Goal: Information Seeking & Learning: Find specific fact

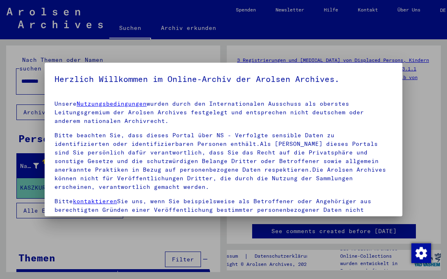
click at [139, 52] on div at bounding box center [223, 139] width 447 height 279
click at [181, 218] on div at bounding box center [223, 139] width 447 height 279
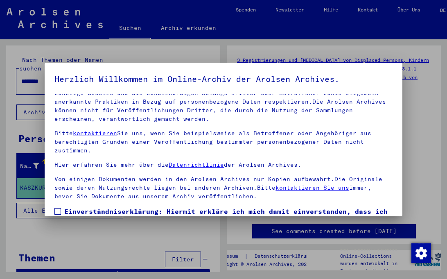
click at [53, 211] on mat-dialog-content "Unsere Nutzungsbedingungen wurden durch den Internationalen Ausschuss als obers…" at bounding box center [224, 185] width 358 height 182
click at [58, 211] on span at bounding box center [58, 211] width 7 height 7
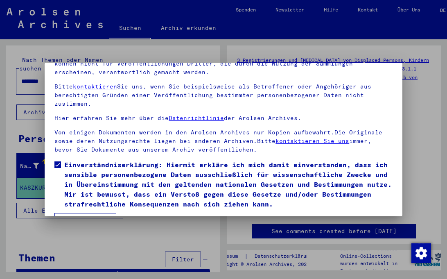
scroll to position [69, 0]
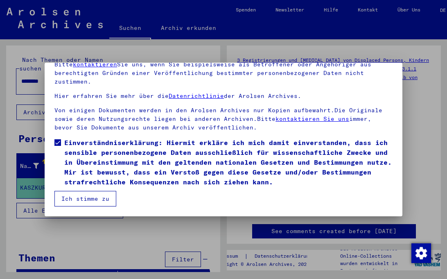
click at [93, 200] on button "Ich stimme zu" at bounding box center [86, 199] width 62 height 16
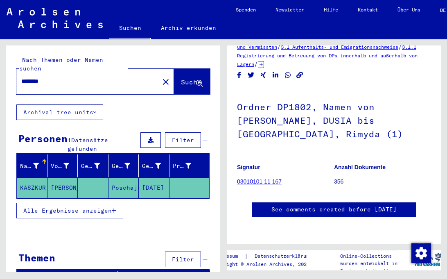
scroll to position [89, 0]
drag, startPoint x: 66, startPoint y: 77, endPoint x: 8, endPoint y: 76, distance: 57.4
click at [21, 77] on input "********" at bounding box center [87, 81] width 133 height 9
type input "*******"
click at [181, 78] on span "Suche" at bounding box center [191, 82] width 20 height 8
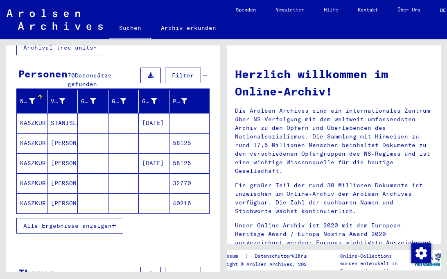
scroll to position [44, 0]
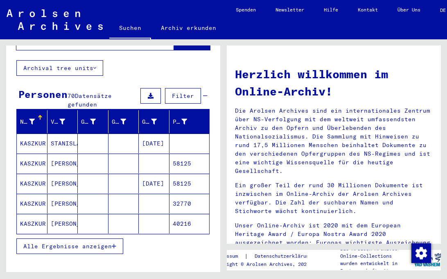
click at [21, 136] on mat-cell "KASZKUR" at bounding box center [32, 144] width 31 height 20
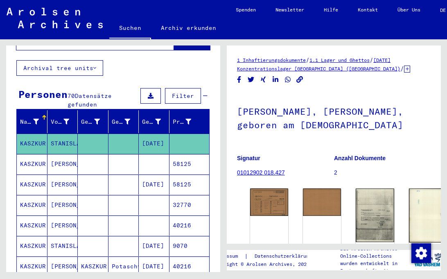
scroll to position [44, 0]
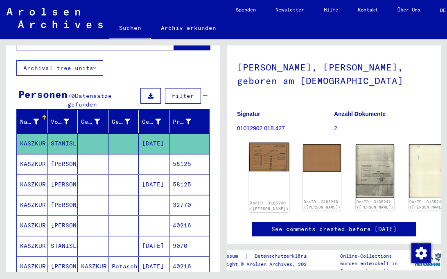
click at [256, 201] on link "DocID: 3185240 ([PERSON_NAME])" at bounding box center [269, 206] width 39 height 11
